Goal: Information Seeking & Learning: Check status

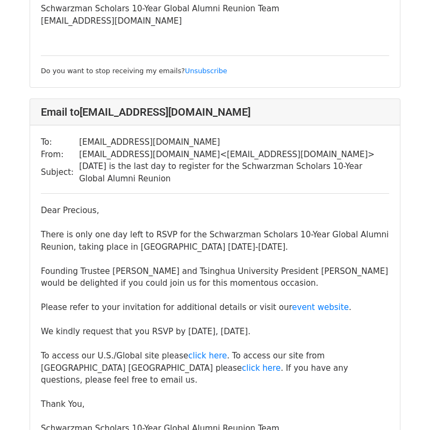
scroll to position [16857, 0]
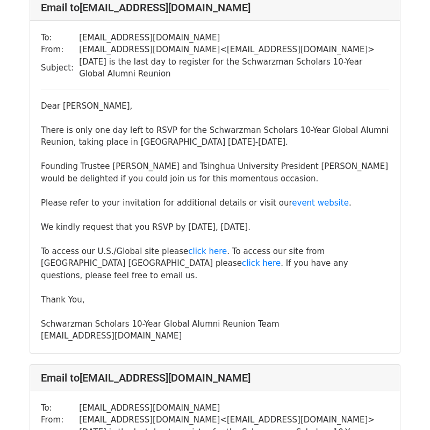
scroll to position [16759, 0]
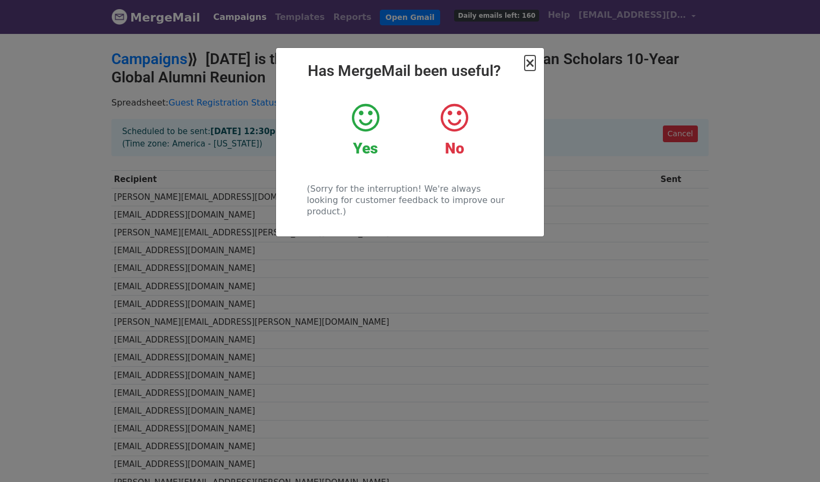
click at [533, 63] on span "×" at bounding box center [530, 62] width 11 height 15
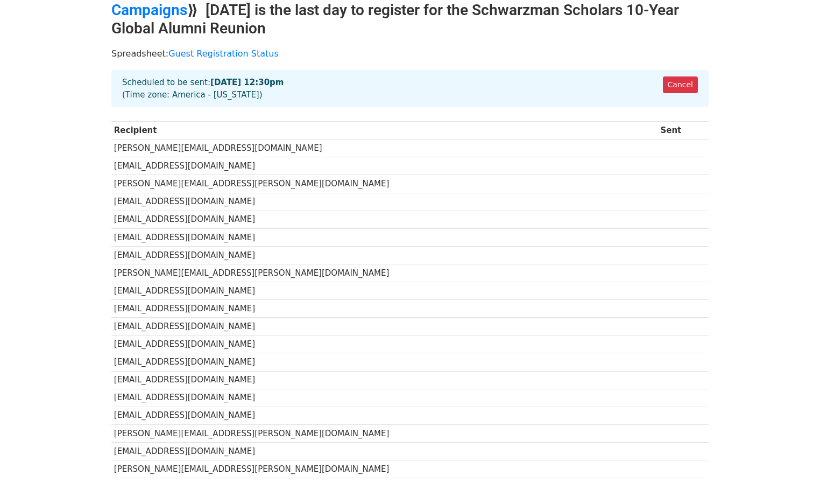
scroll to position [50, 0]
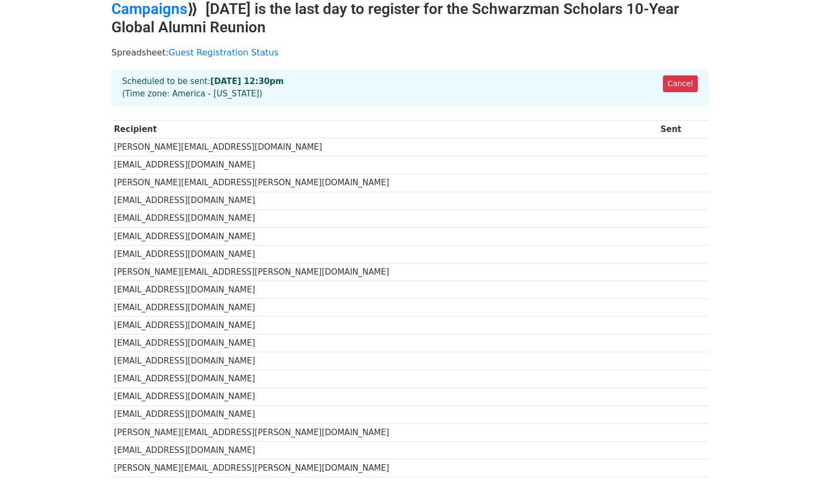
click at [73, 124] on body "MergeMail Campaigns Templates Reports Open Gmail Daily emails left: 160 Help ev…" at bounding box center [410, 479] width 820 height 1059
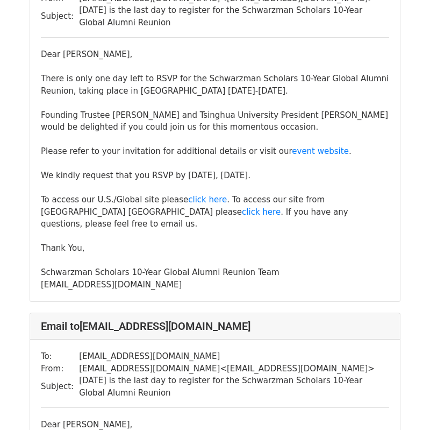
scroll to position [1654, 0]
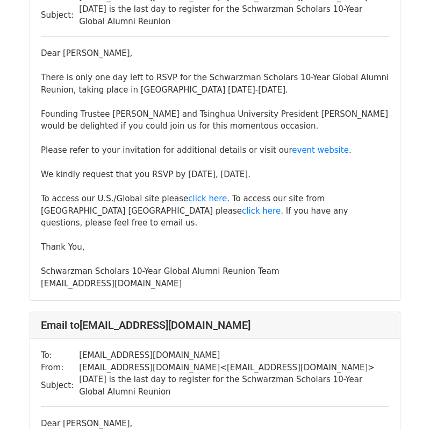
click at [239, 147] on div "Please refer to your invitation for additional details or visit our event websi…" at bounding box center [215, 210] width 349 height 133
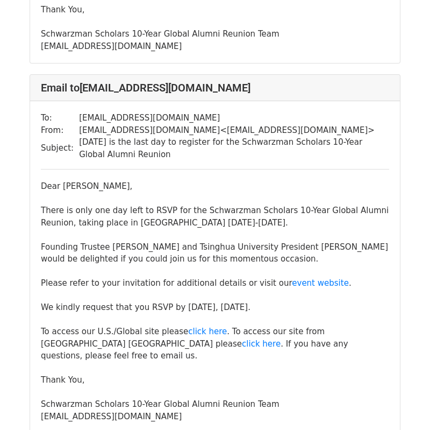
scroll to position [5286, 0]
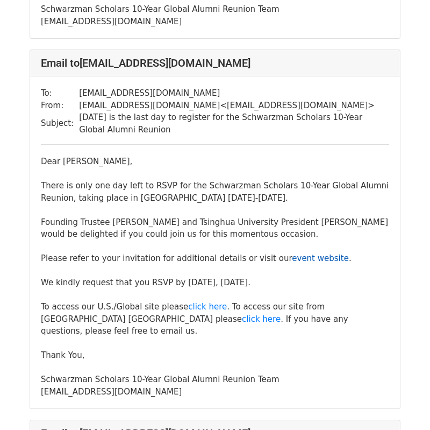
click at [292, 253] on link "event website" at bounding box center [320, 258] width 57 height 10
click at [204, 302] on link "click here" at bounding box center [207, 307] width 39 height 10
click at [197, 302] on link "click here" at bounding box center [207, 307] width 39 height 10
click at [242, 314] on link "click here" at bounding box center [261, 319] width 39 height 10
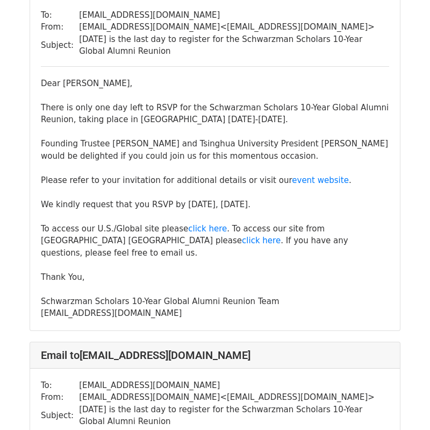
scroll to position [0, 0]
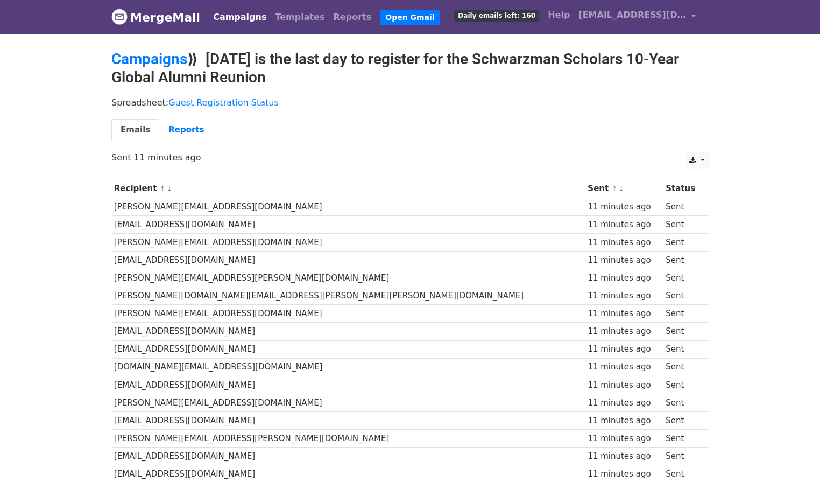
click at [235, 18] on link "Campaigns" at bounding box center [240, 17] width 62 height 22
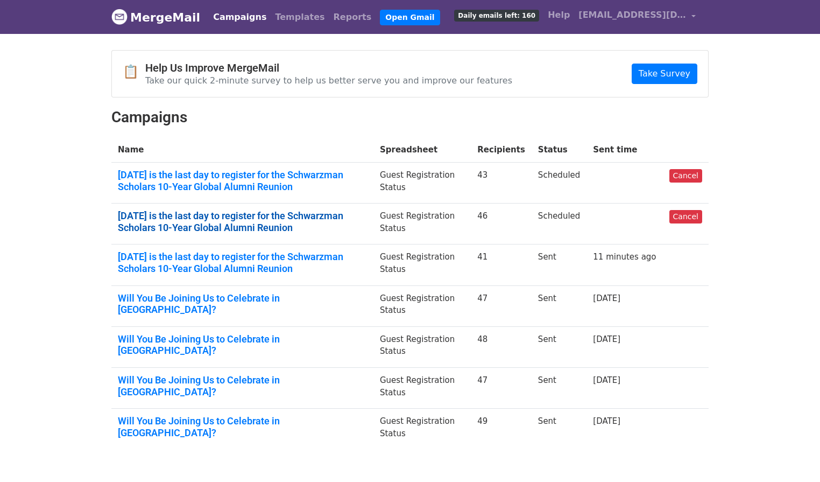
click at [190, 224] on link "Today is the last day to register for the Schwarzman Scholars 10-Year Global Al…" at bounding box center [242, 221] width 249 height 23
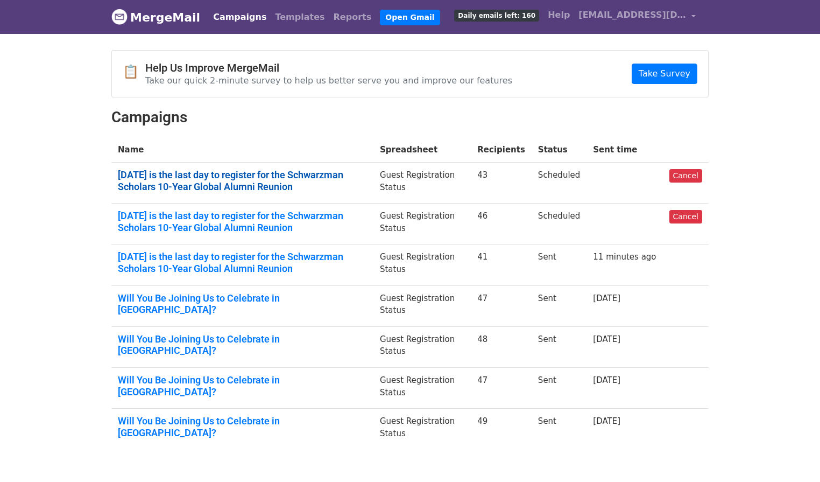
click at [191, 178] on link "Today is the last day to register for the Schwarzman Scholars 10-Year Global Al…" at bounding box center [242, 180] width 249 height 23
click at [222, 17] on link "Campaigns" at bounding box center [240, 17] width 62 height 22
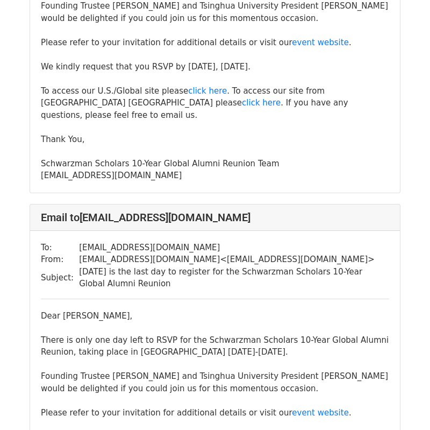
scroll to position [12621, 0]
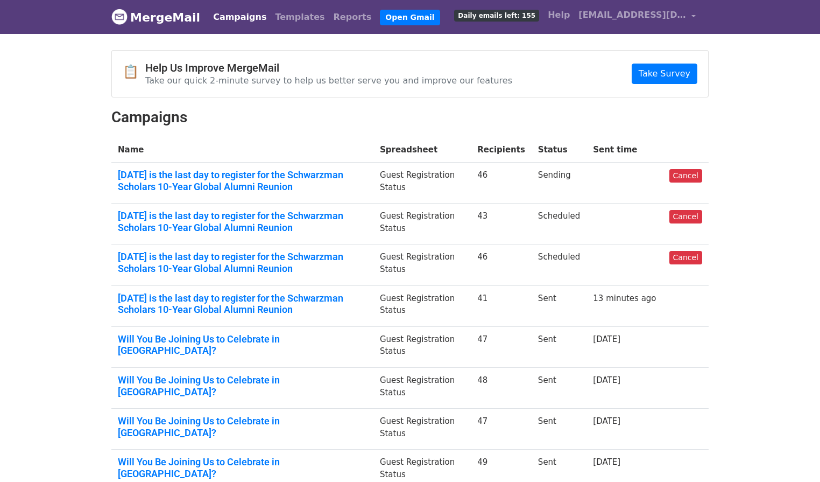
click at [776, 64] on body "MergeMail Campaigns Templates Reports Open Gmail Daily emails left: 155 Help [E…" at bounding box center [410, 271] width 820 height 542
